Goal: Communication & Community: Answer question/provide support

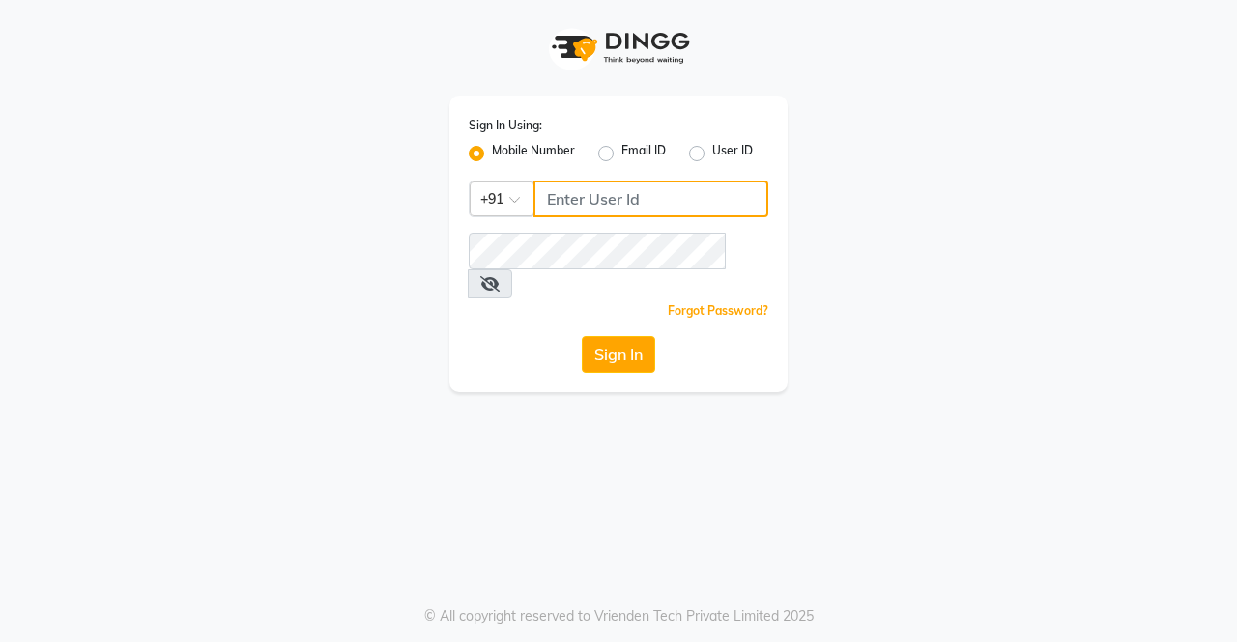
click at [623, 193] on input "Username" at bounding box center [650, 199] width 235 height 37
type input "9"
type input "9570567654"
paste input "9570567654"
type input "9570567654"
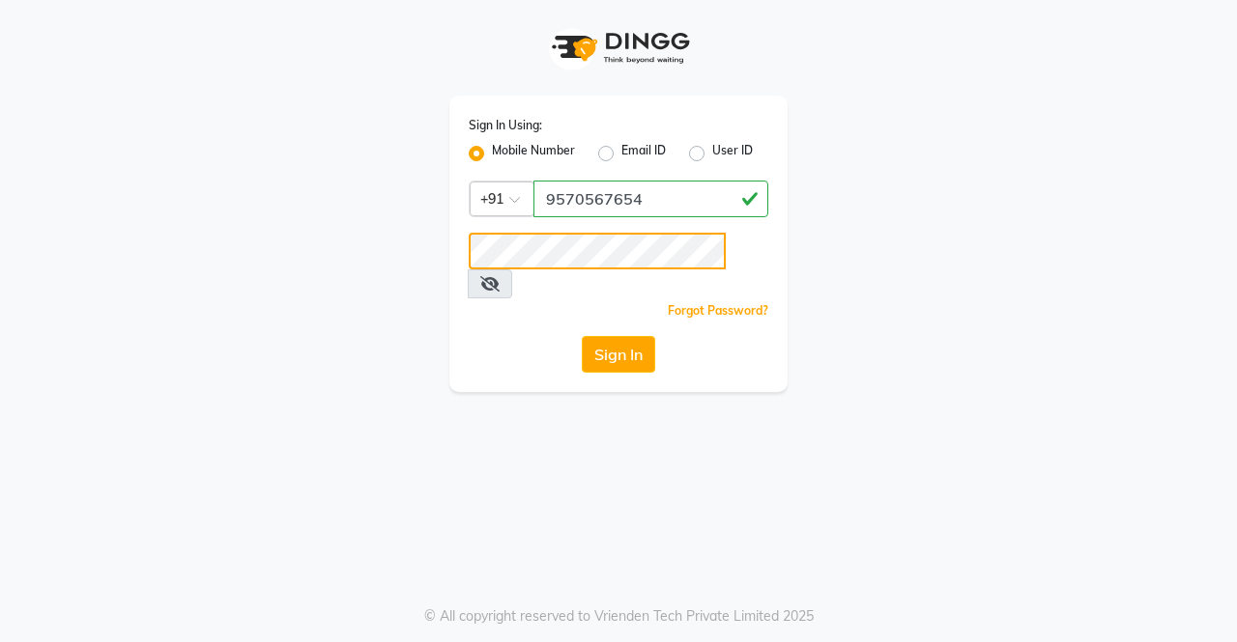
click at [582, 336] on button "Sign In" at bounding box center [618, 354] width 73 height 37
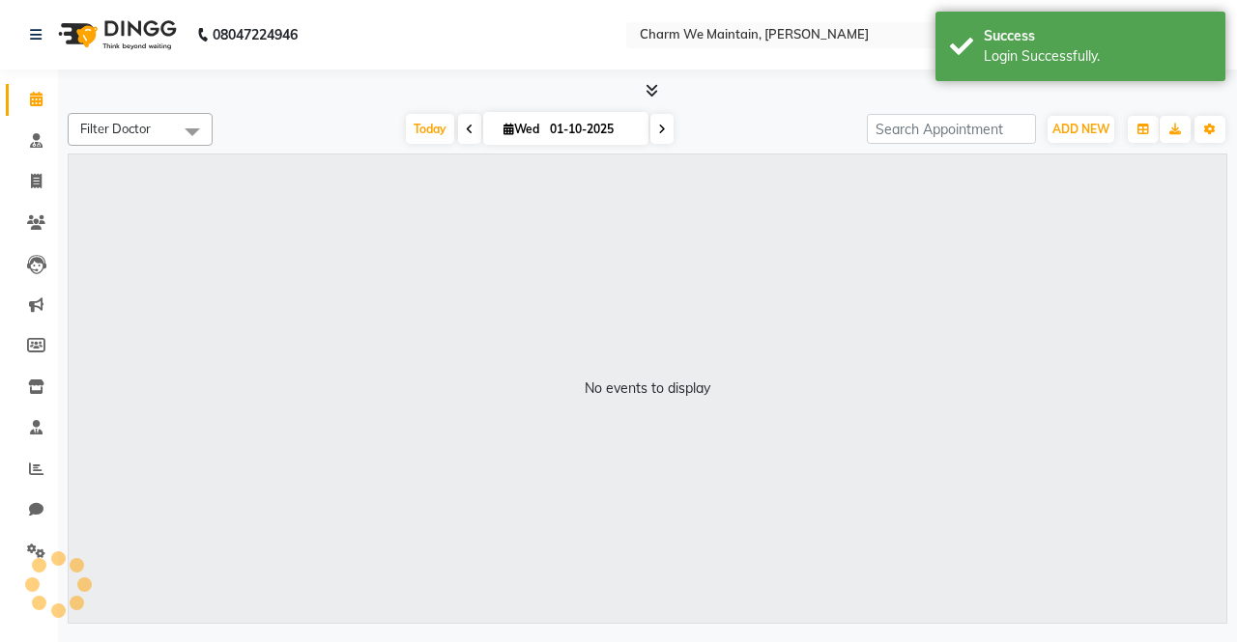
click at [510, 339] on div "No events to display" at bounding box center [647, 389] width 1157 height 469
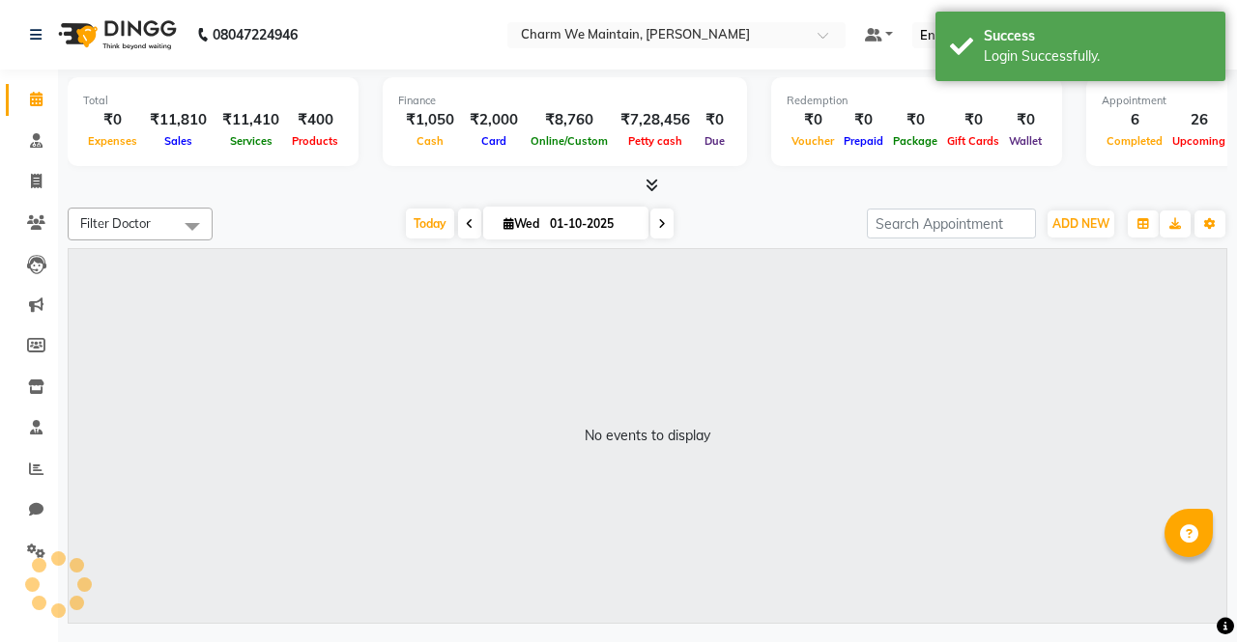
select select "en"
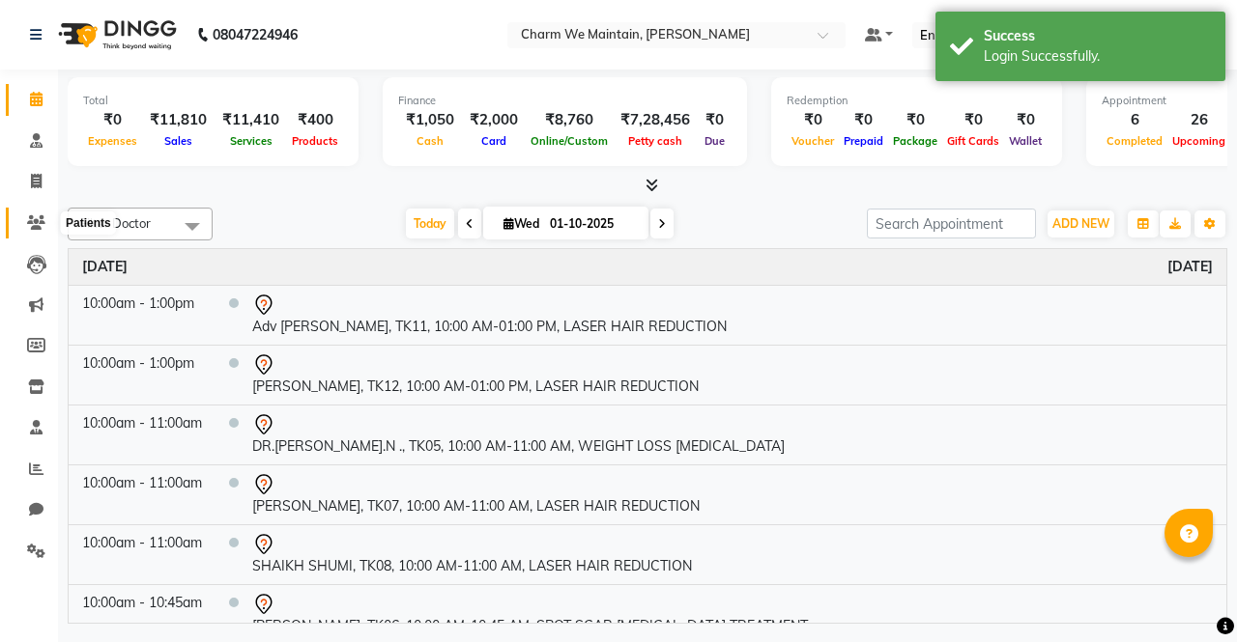
click at [37, 228] on icon at bounding box center [36, 222] width 18 height 14
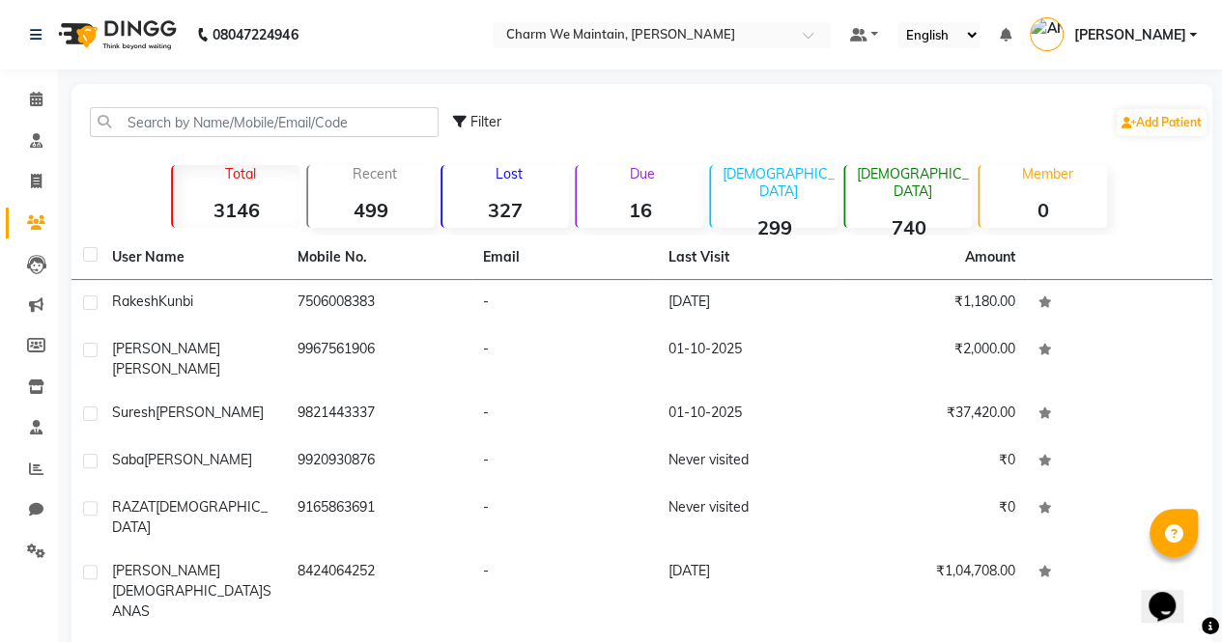
click at [638, 212] on strong "16" at bounding box center [640, 210] width 127 height 24
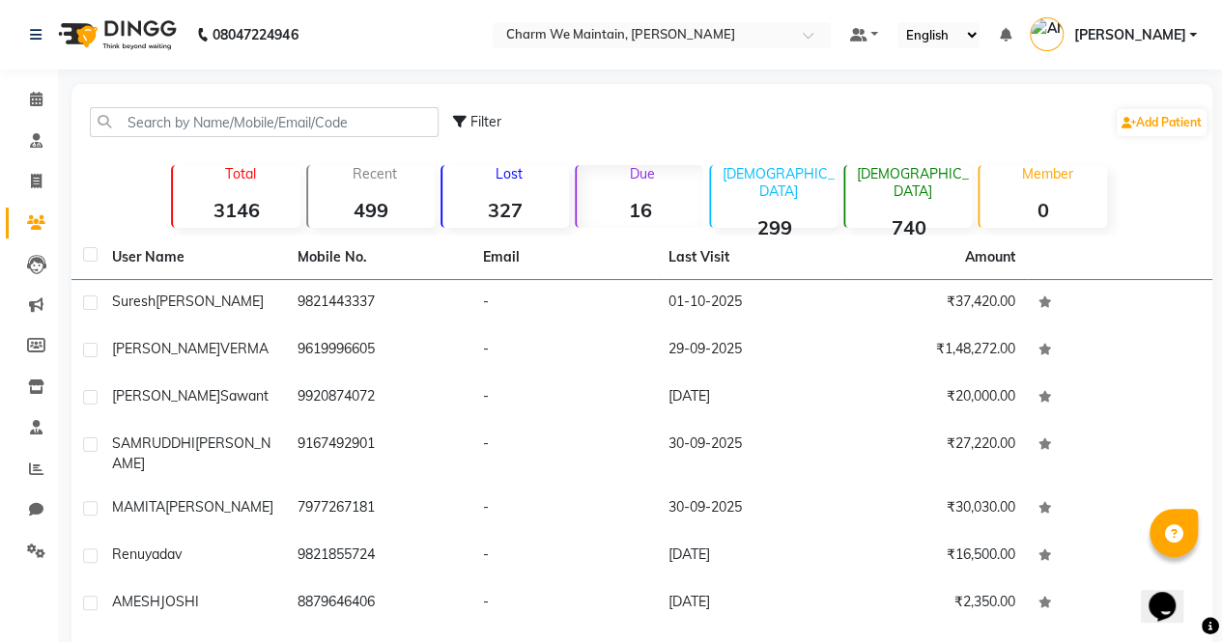
click at [788, 215] on strong "299" at bounding box center [774, 227] width 127 height 24
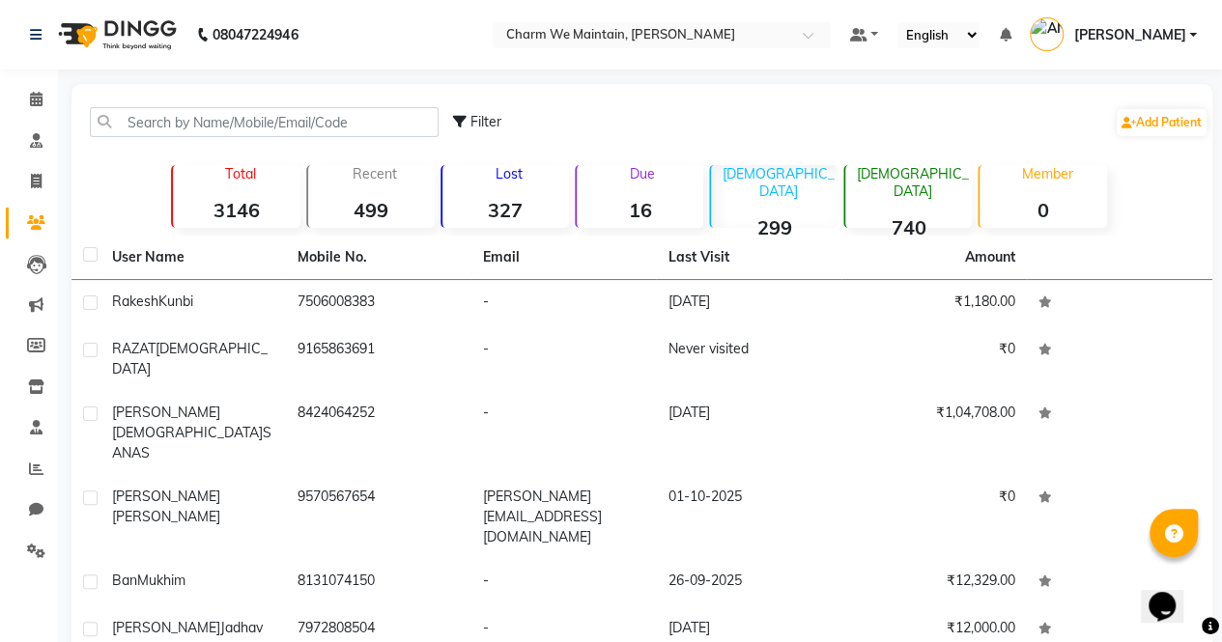
click at [903, 215] on strong "740" at bounding box center [908, 227] width 127 height 24
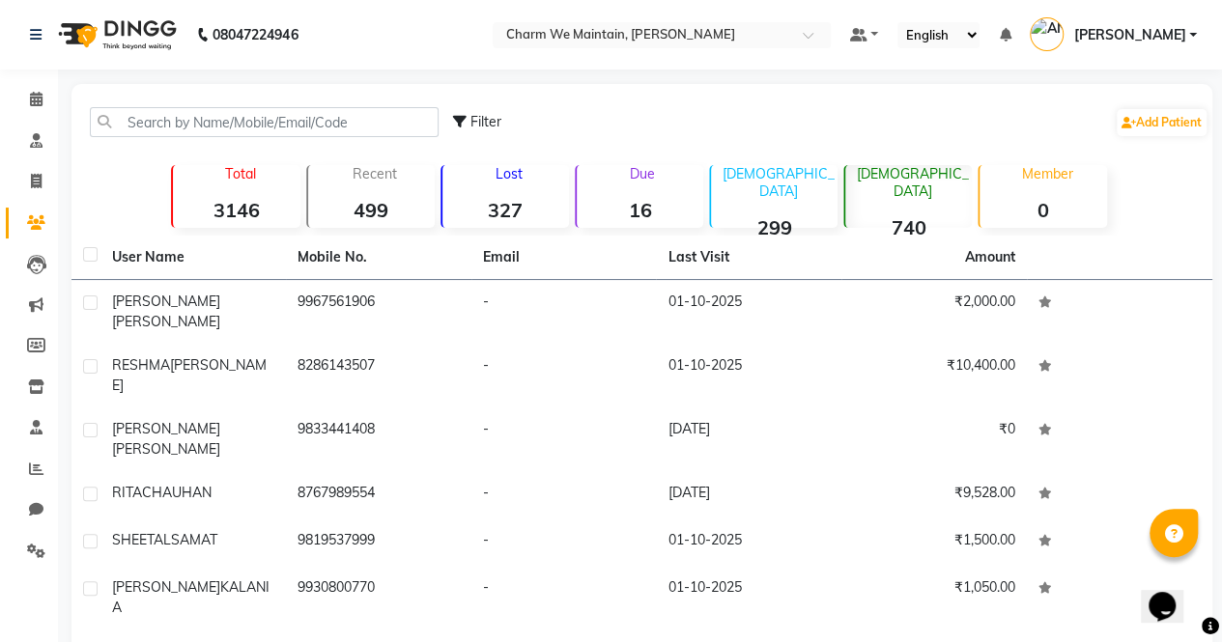
click at [1036, 192] on div "Member 0" at bounding box center [1042, 196] width 128 height 63
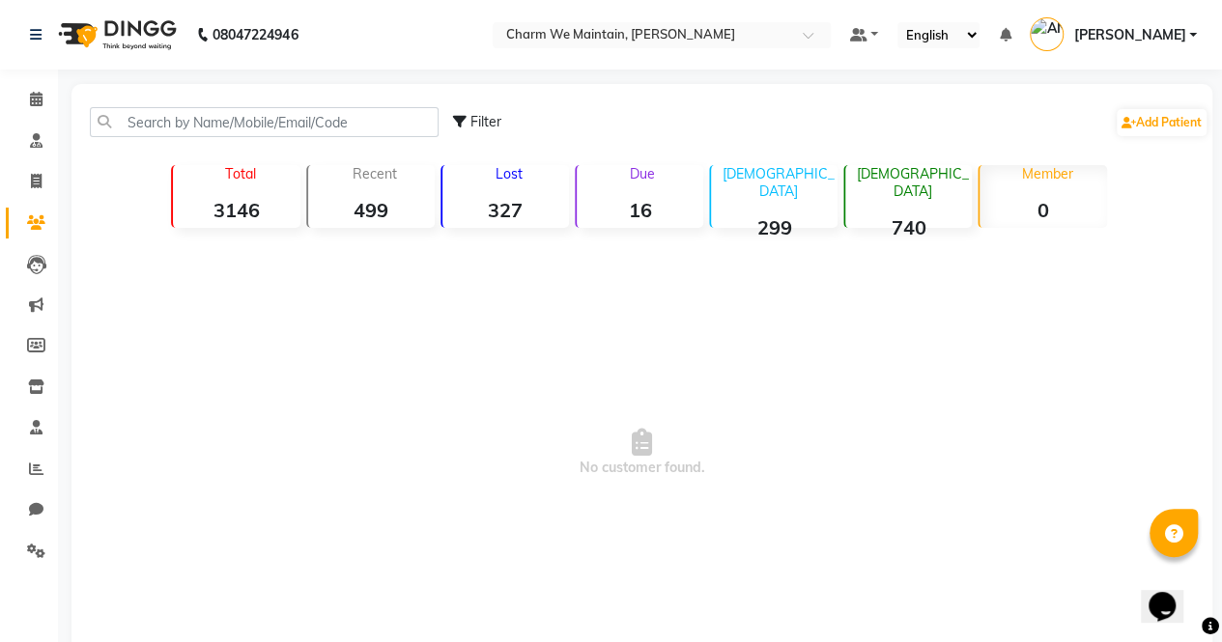
click at [214, 198] on strong "3146" at bounding box center [236, 210] width 127 height 24
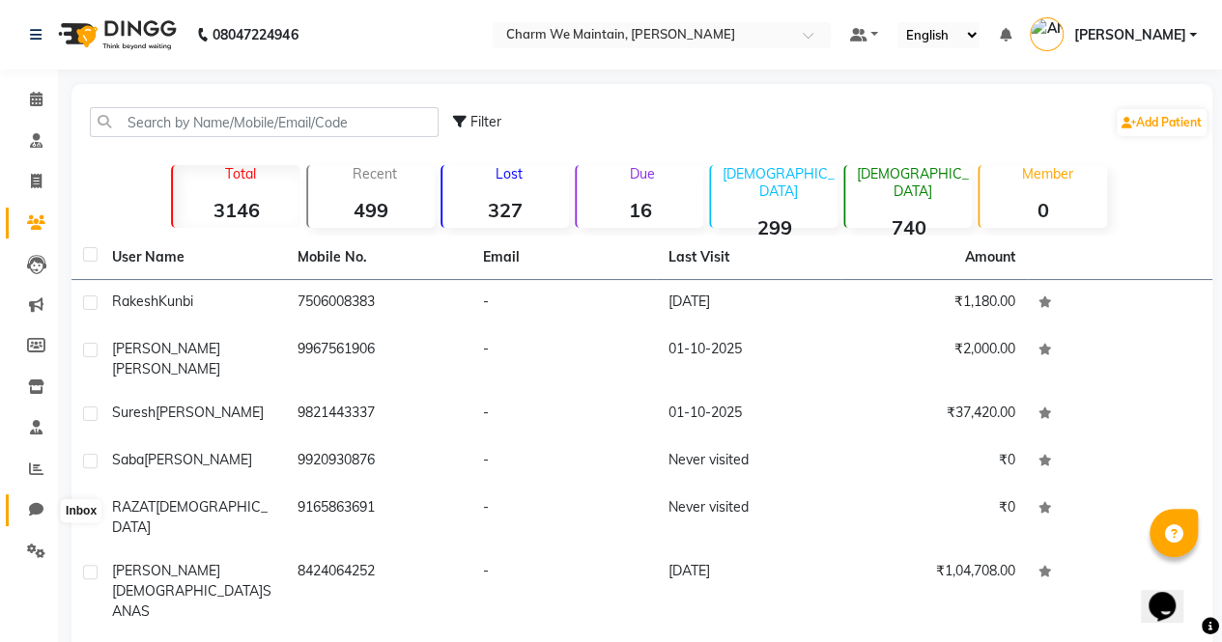
click at [37, 511] on icon at bounding box center [36, 509] width 14 height 14
select select "100"
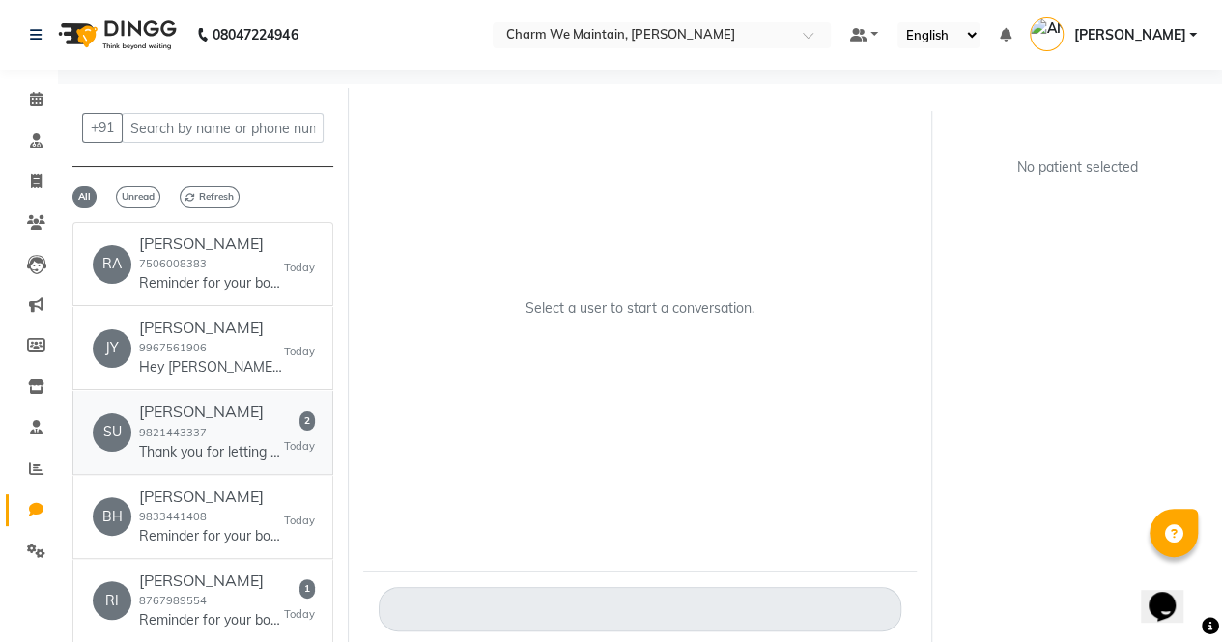
click at [245, 444] on p "Thank you for letting me know your preferred time is 5 PM. Could you please spe…" at bounding box center [211, 452] width 145 height 20
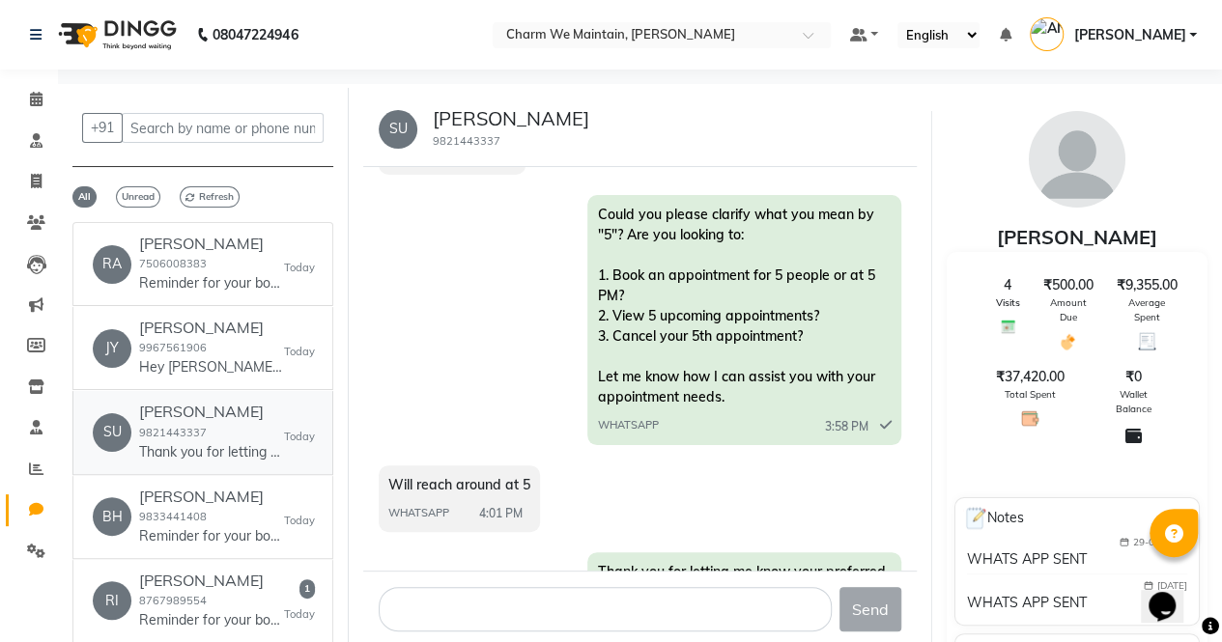
scroll to position [3107, 0]
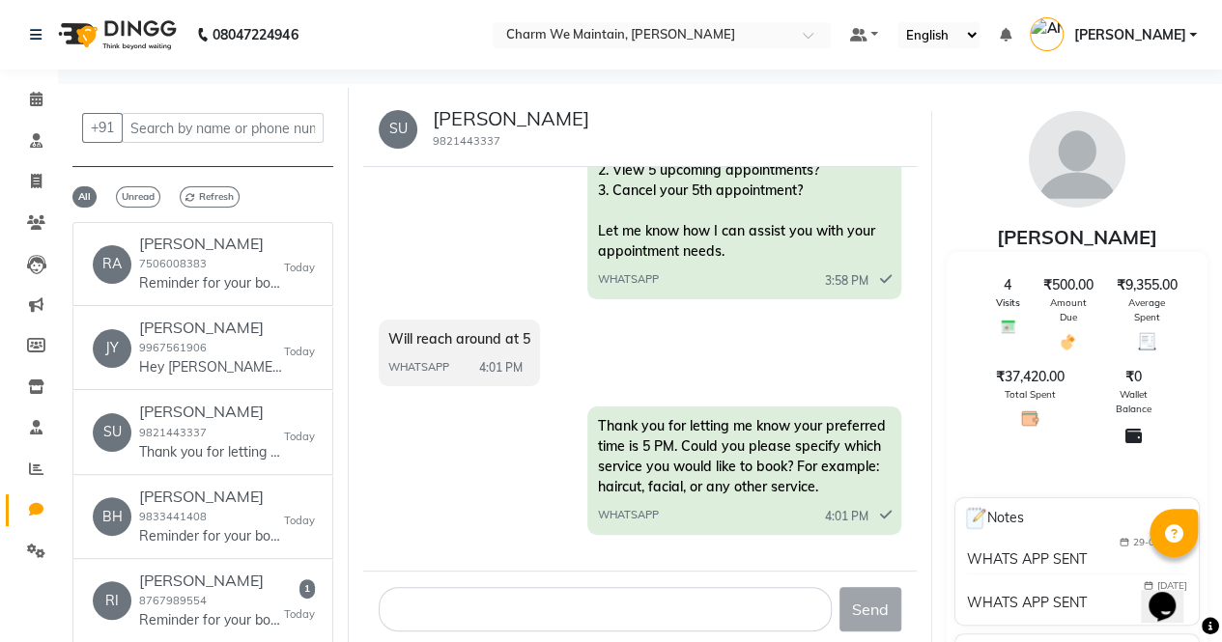
click at [497, 344] on span "Will reach around at 5" at bounding box center [459, 338] width 142 height 17
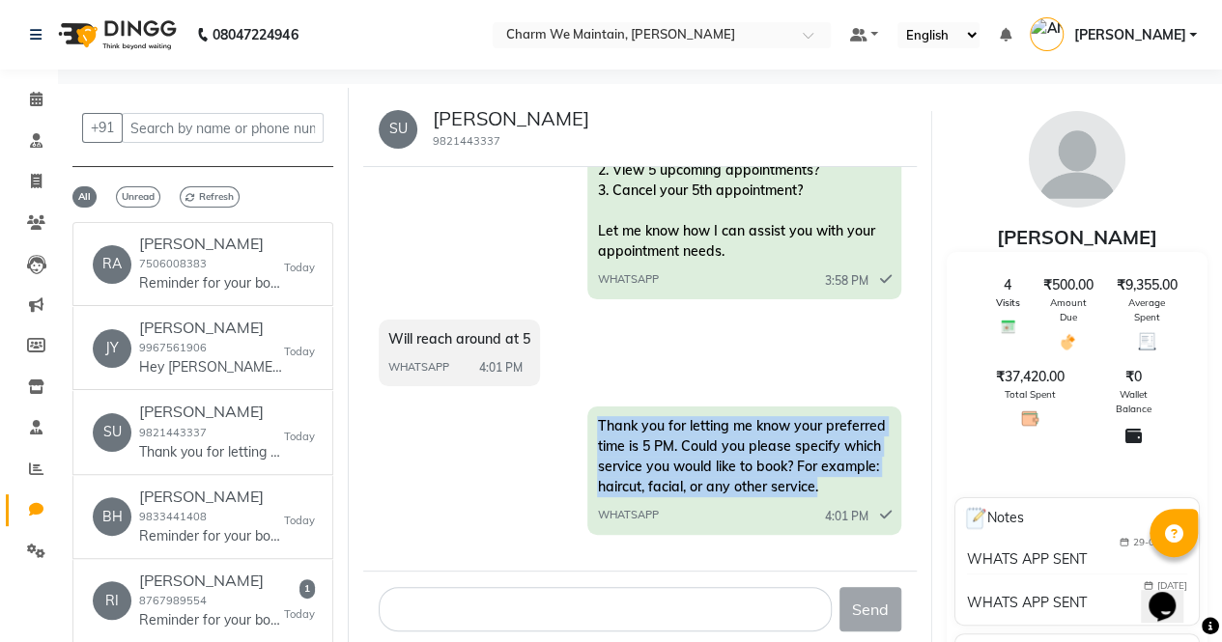
drag, startPoint x: 839, startPoint y: 495, endPoint x: 589, endPoint y: 413, distance: 262.4
click at [589, 413] on div "Thank you for letting me know your preferred time is 5 PM. Could you please spe…" at bounding box center [743, 471] width 313 height 128
drag, startPoint x: 589, startPoint y: 413, endPoint x: 835, endPoint y: 490, distance: 257.3
click at [835, 490] on div "Thank you for letting me know your preferred time is 5 PM. Could you please spe…" at bounding box center [743, 471] width 313 height 128
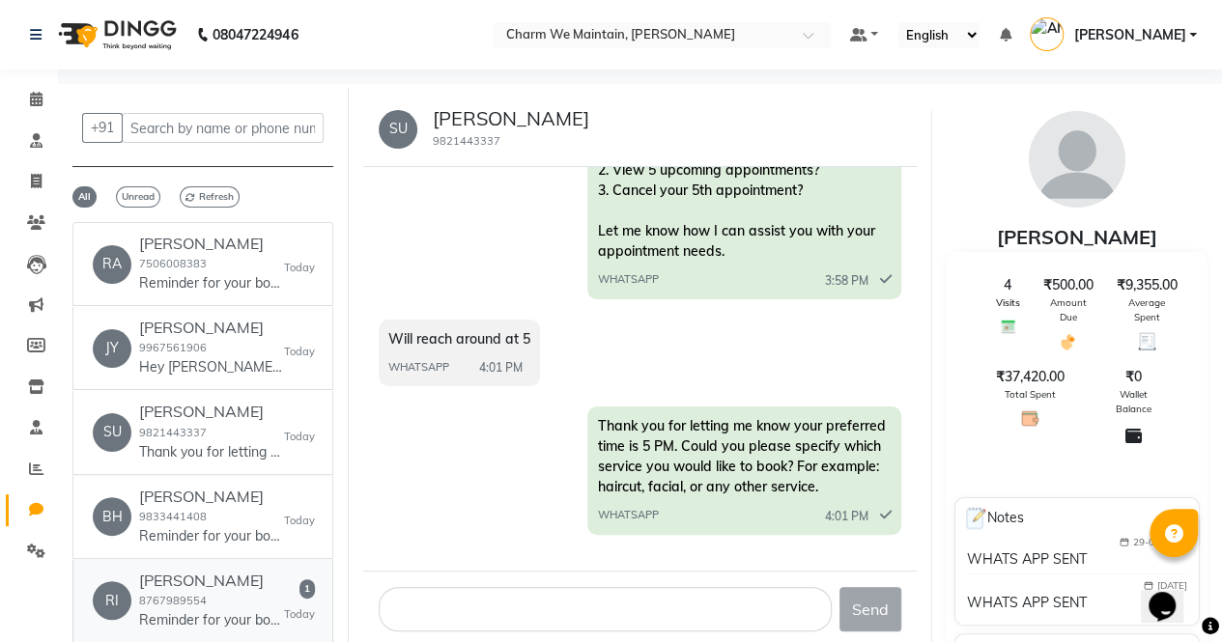
click at [219, 586] on h6 "[PERSON_NAME]" at bounding box center [211, 581] width 145 height 18
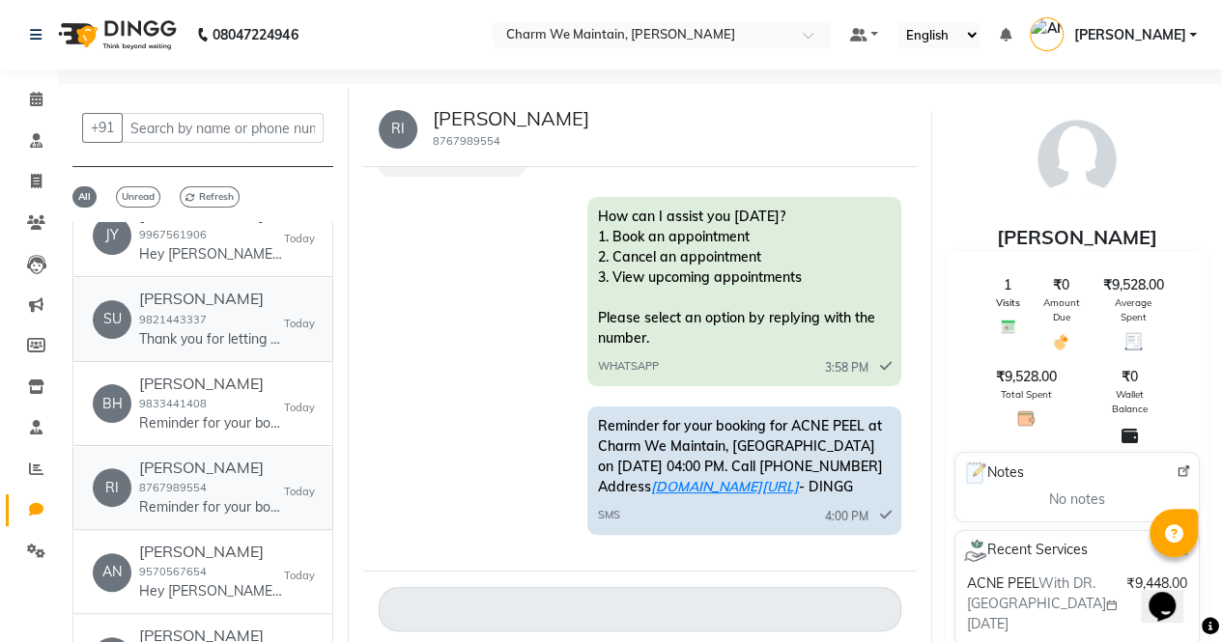
scroll to position [114, 0]
click at [264, 423] on p "Reminder for your booking for ADV HYDRA FACIAL,LASER HAIR... at Charm We Mainta…" at bounding box center [211, 423] width 145 height 20
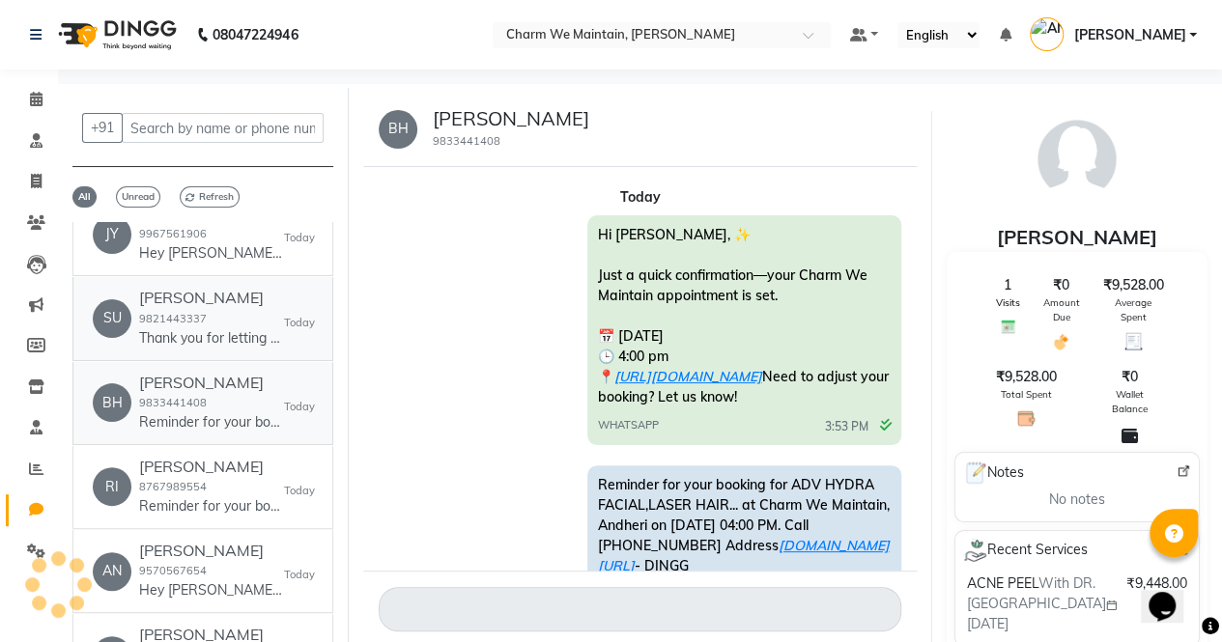
scroll to position [762, 0]
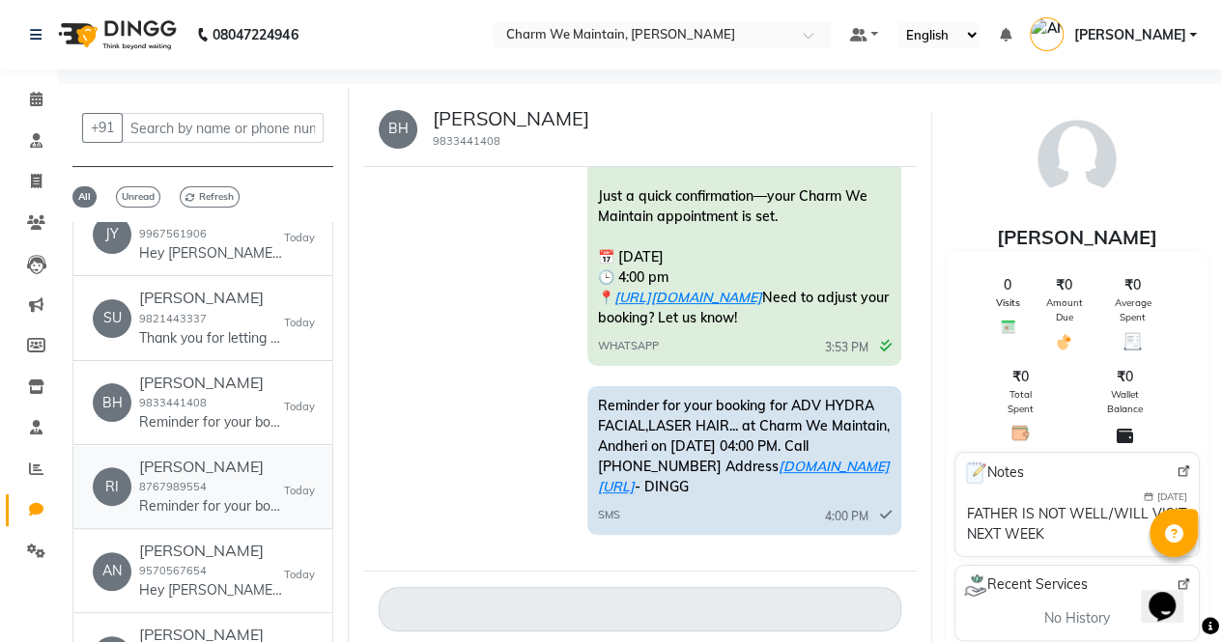
click at [239, 484] on div "[PERSON_NAME] 8767989554 Reminder for your booking for ACNE PEEL at Charm We Ma…" at bounding box center [211, 487] width 145 height 59
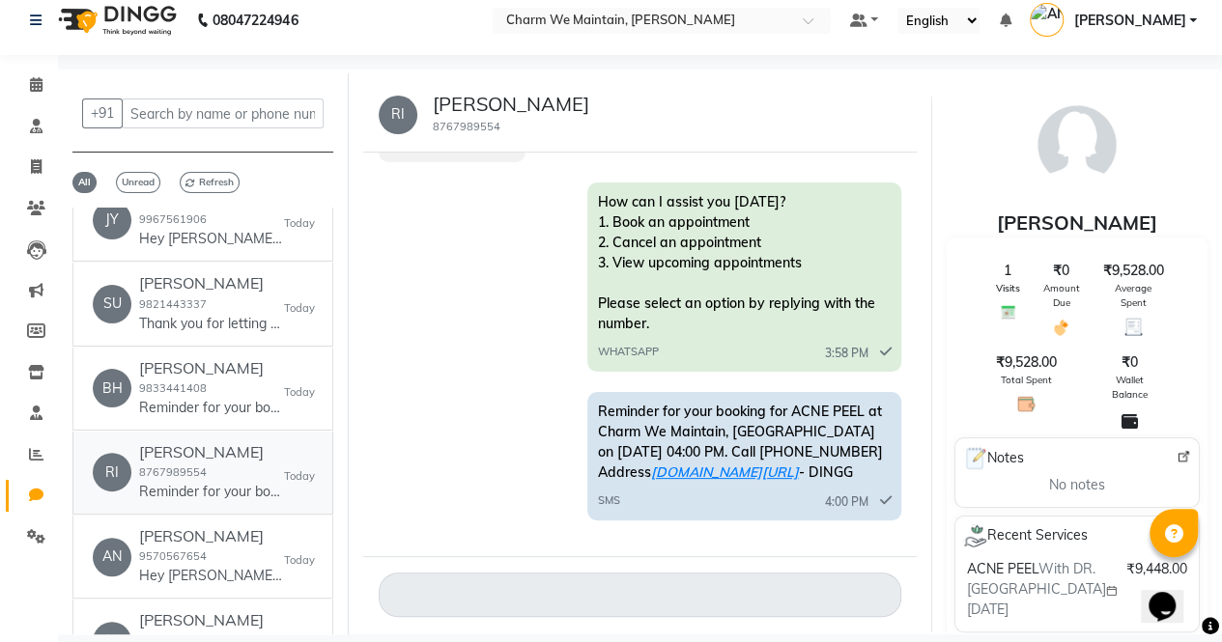
scroll to position [384, 0]
